Goal: Task Accomplishment & Management: Manage account settings

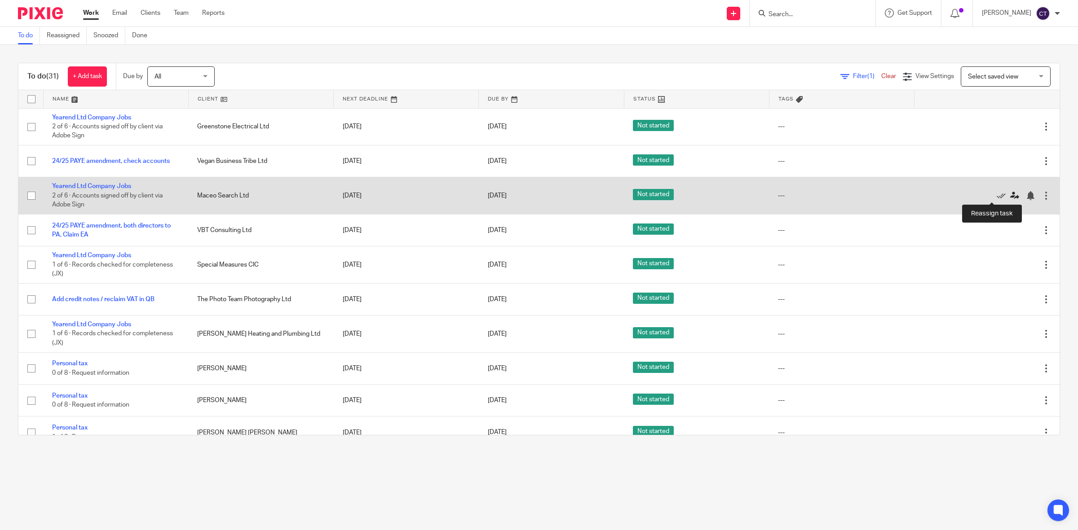
click at [1010, 195] on icon at bounding box center [1014, 195] width 9 height 9
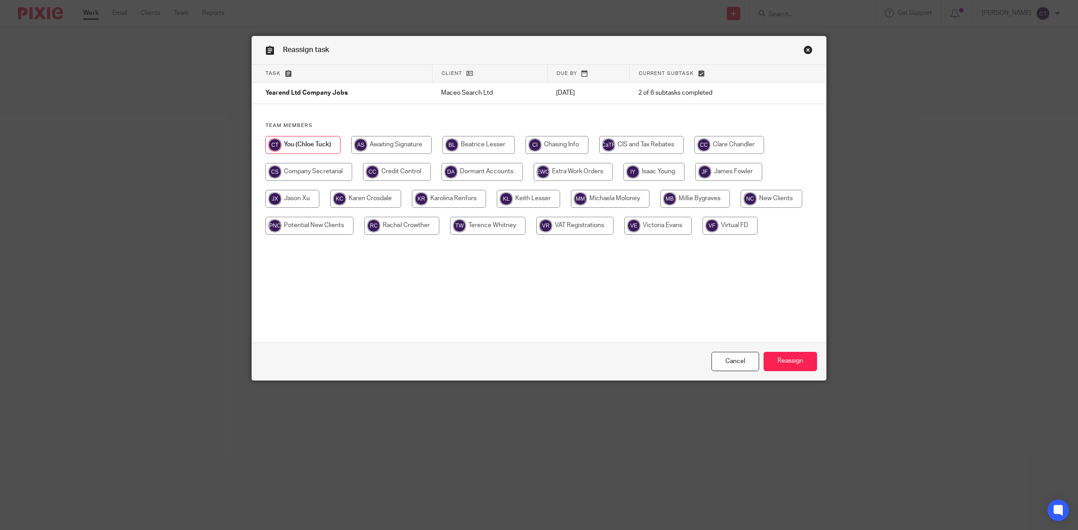
click at [534, 203] on input "radio" at bounding box center [528, 199] width 63 height 18
radio input "true"
click at [799, 363] on input "Reassign" at bounding box center [789, 361] width 53 height 19
